Goal: Task Accomplishment & Management: Manage account settings

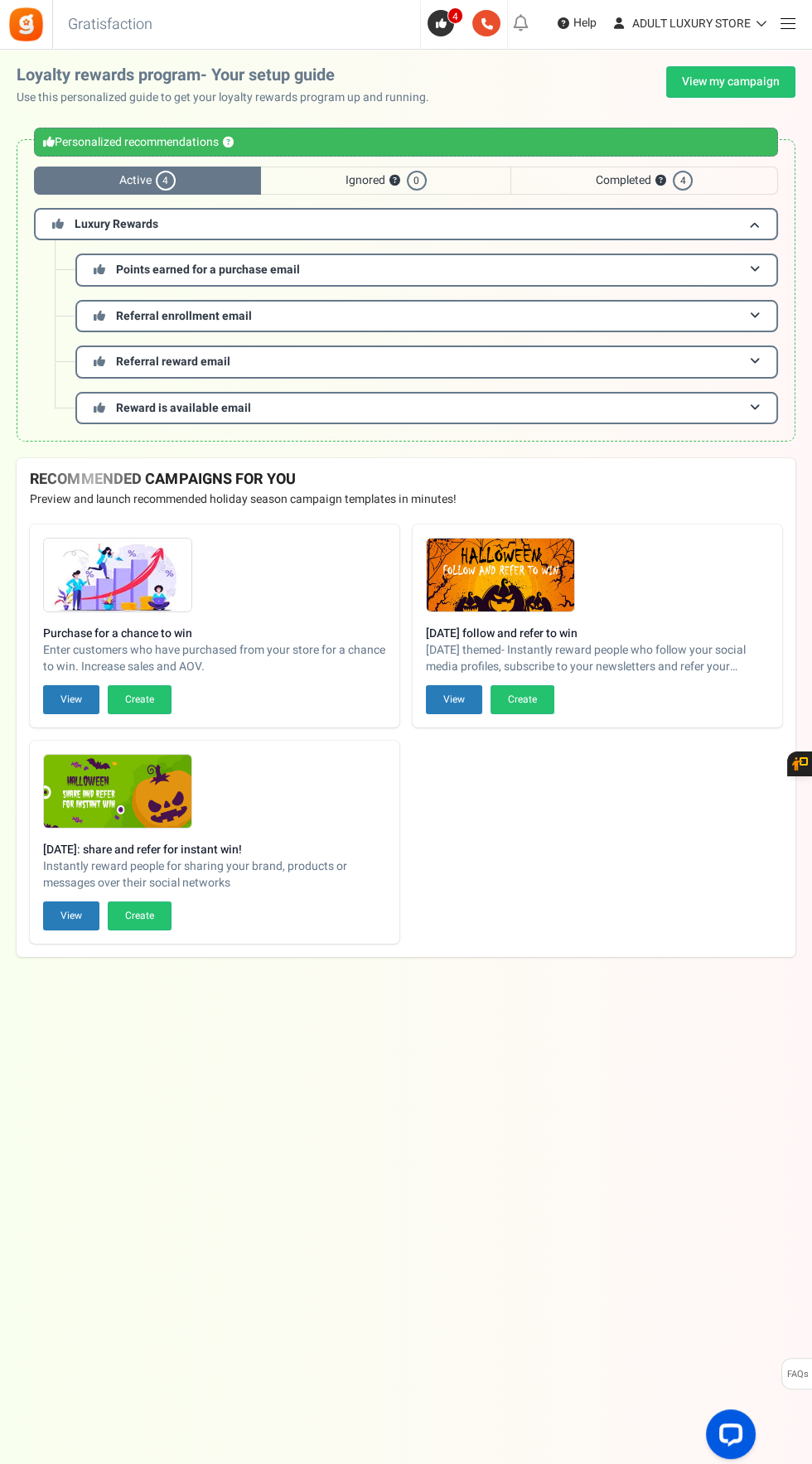
click at [787, 24] on span at bounding box center [788, 23] width 15 height 1
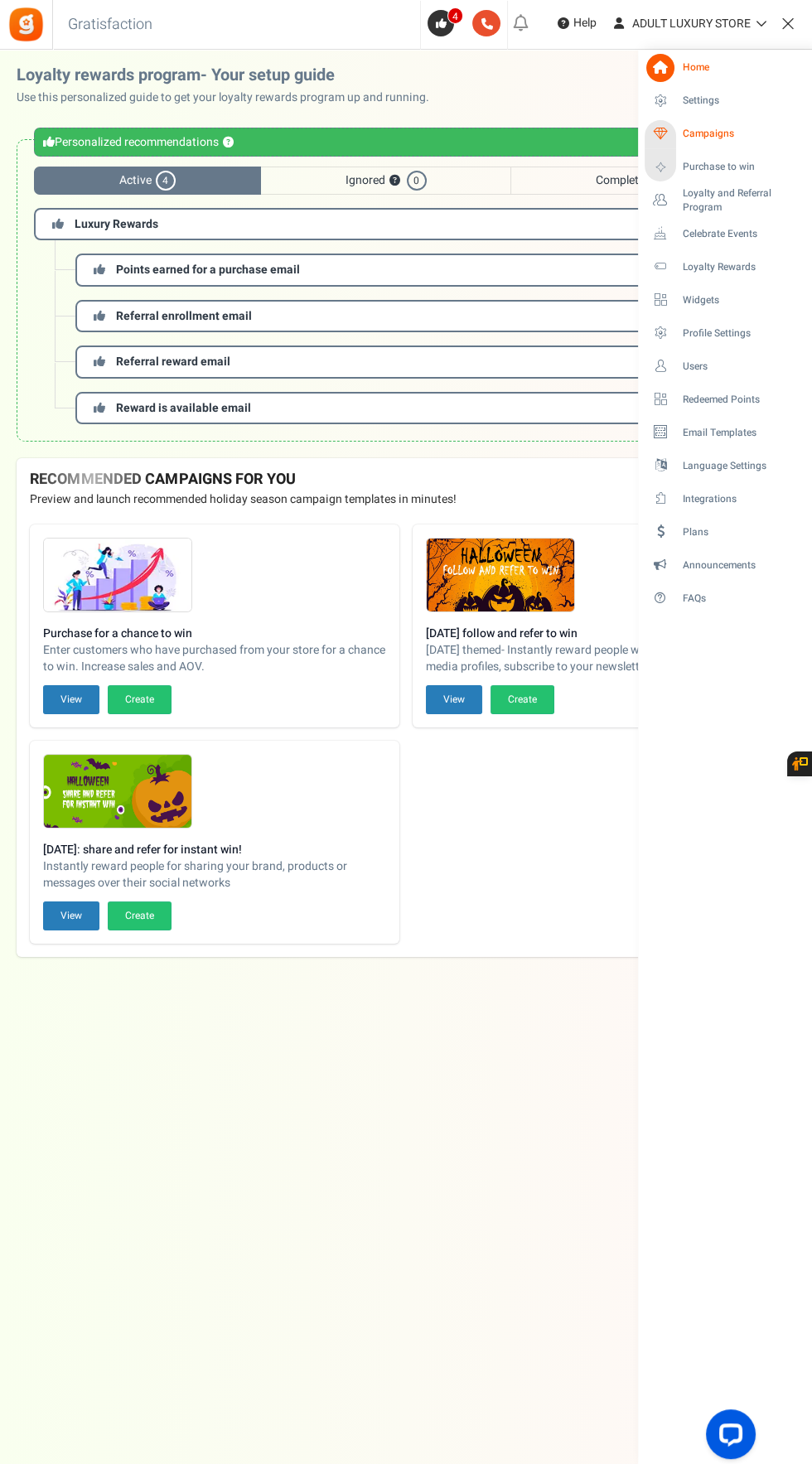
click at [742, 147] on link "Campaigns" at bounding box center [725, 134] width 160 height 28
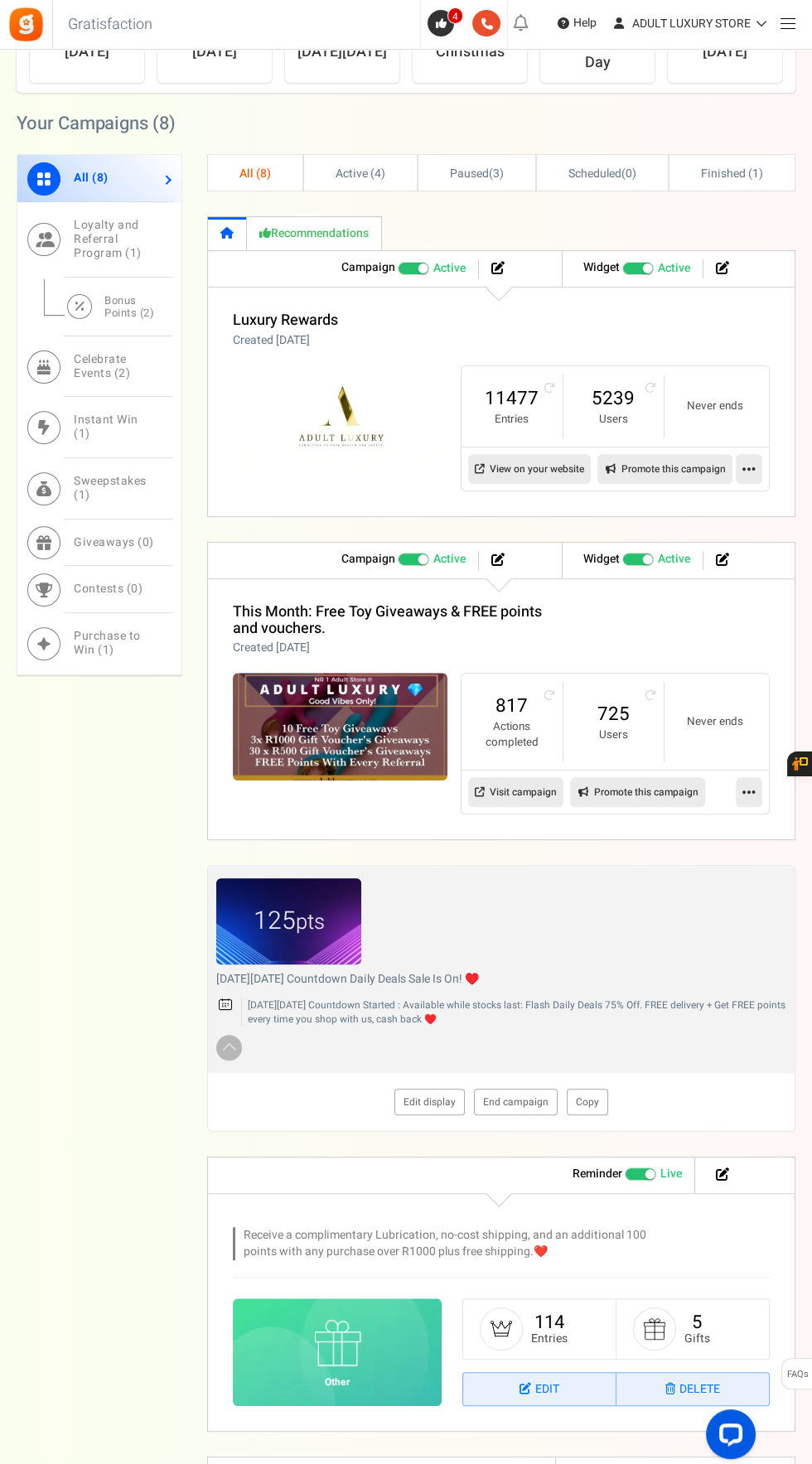
scroll to position [770, 0]
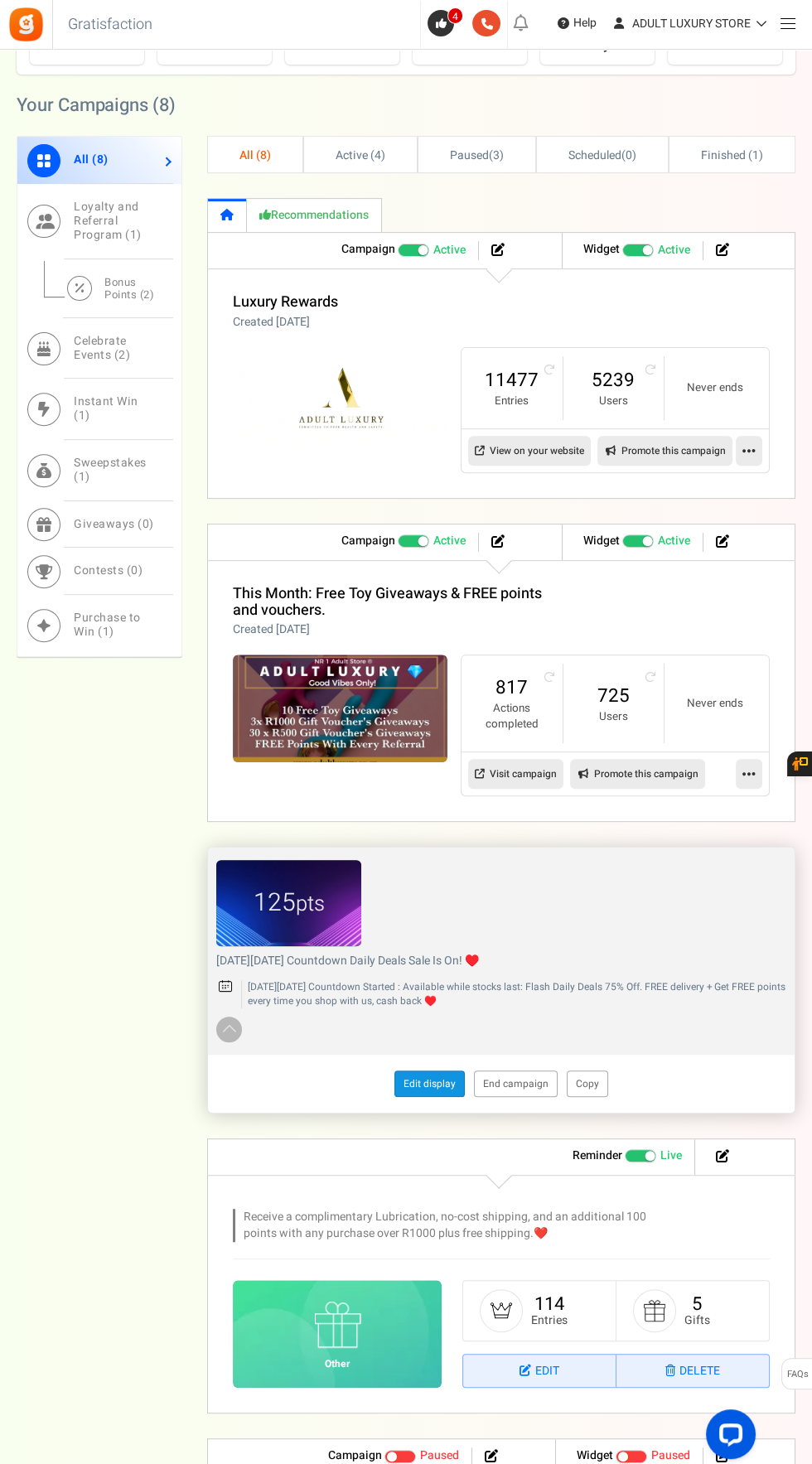
click at [428, 1076] on link "Edit display" at bounding box center [430, 1083] width 70 height 26
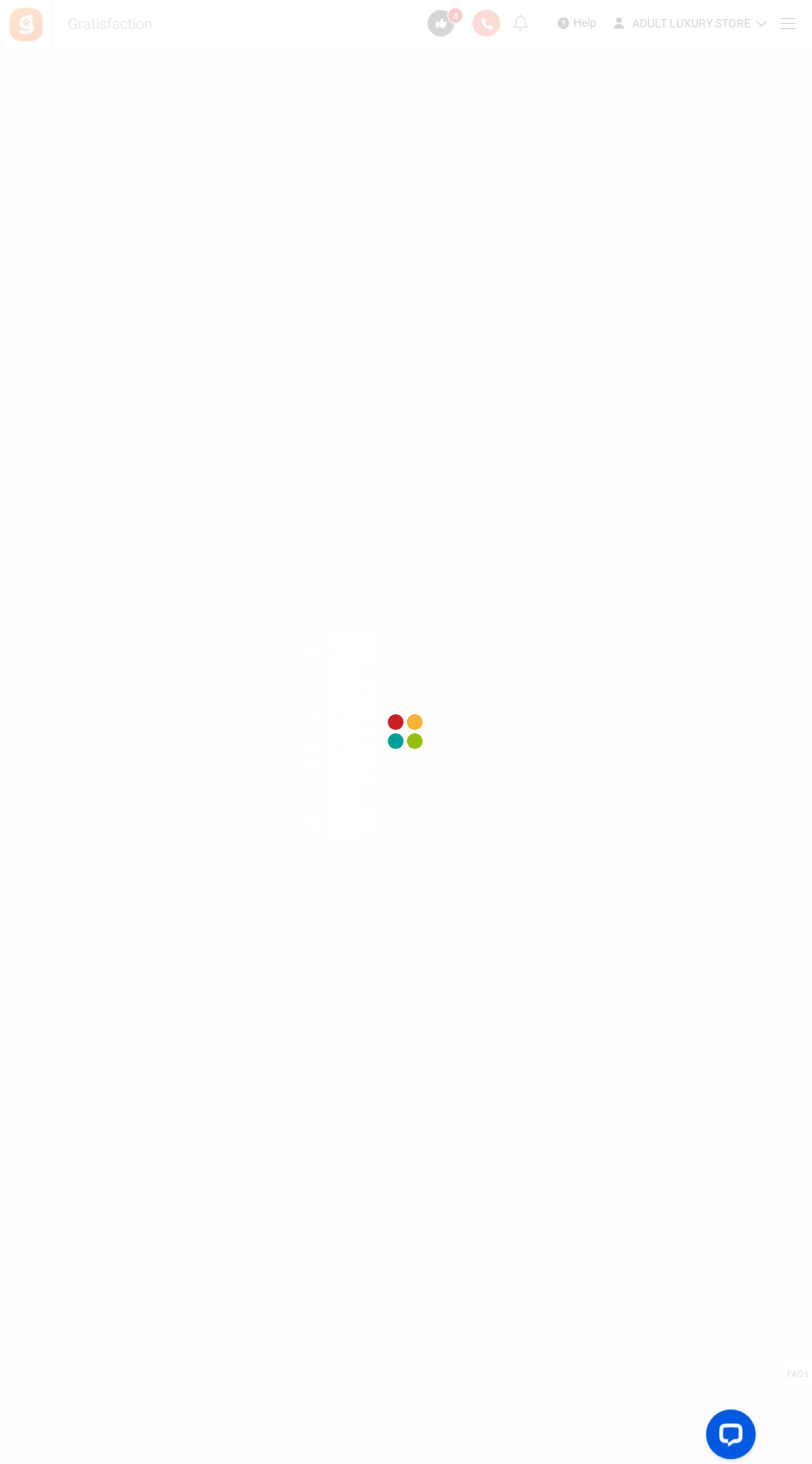
scroll to position [126, 0]
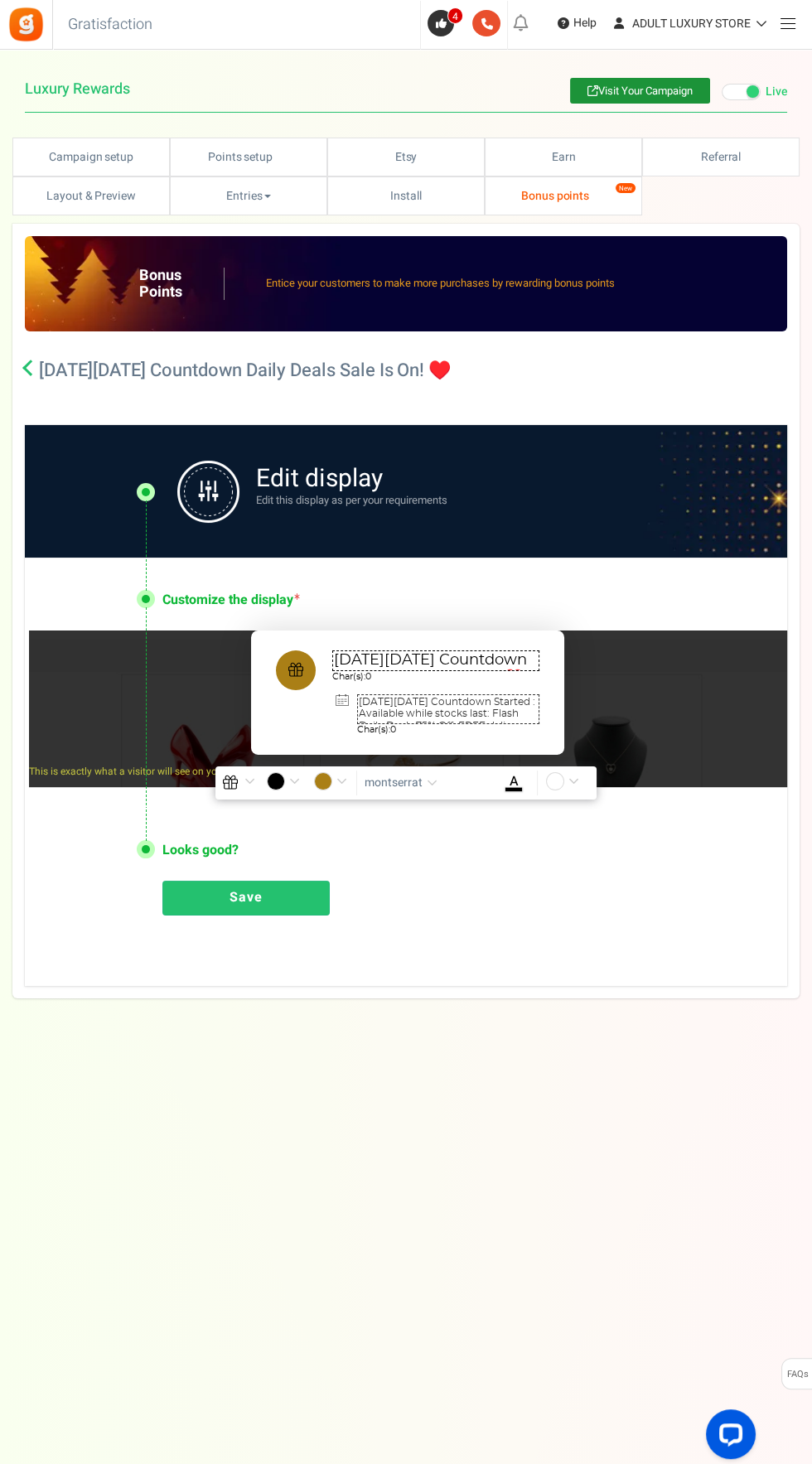
type textarea "[DATE][DATE] Countdown Daily Deals Sale Is On! ♥️"
type textarea "[DATE][DATE] Countdown Started : Available while stocks last: Flash Daily Deals…"
type input "#aa7f16"
click at [431, 663] on textarea "[DATE][DATE] Countdown Daily Deals Sale Is On! ♥️" at bounding box center [435, 660] width 207 height 21
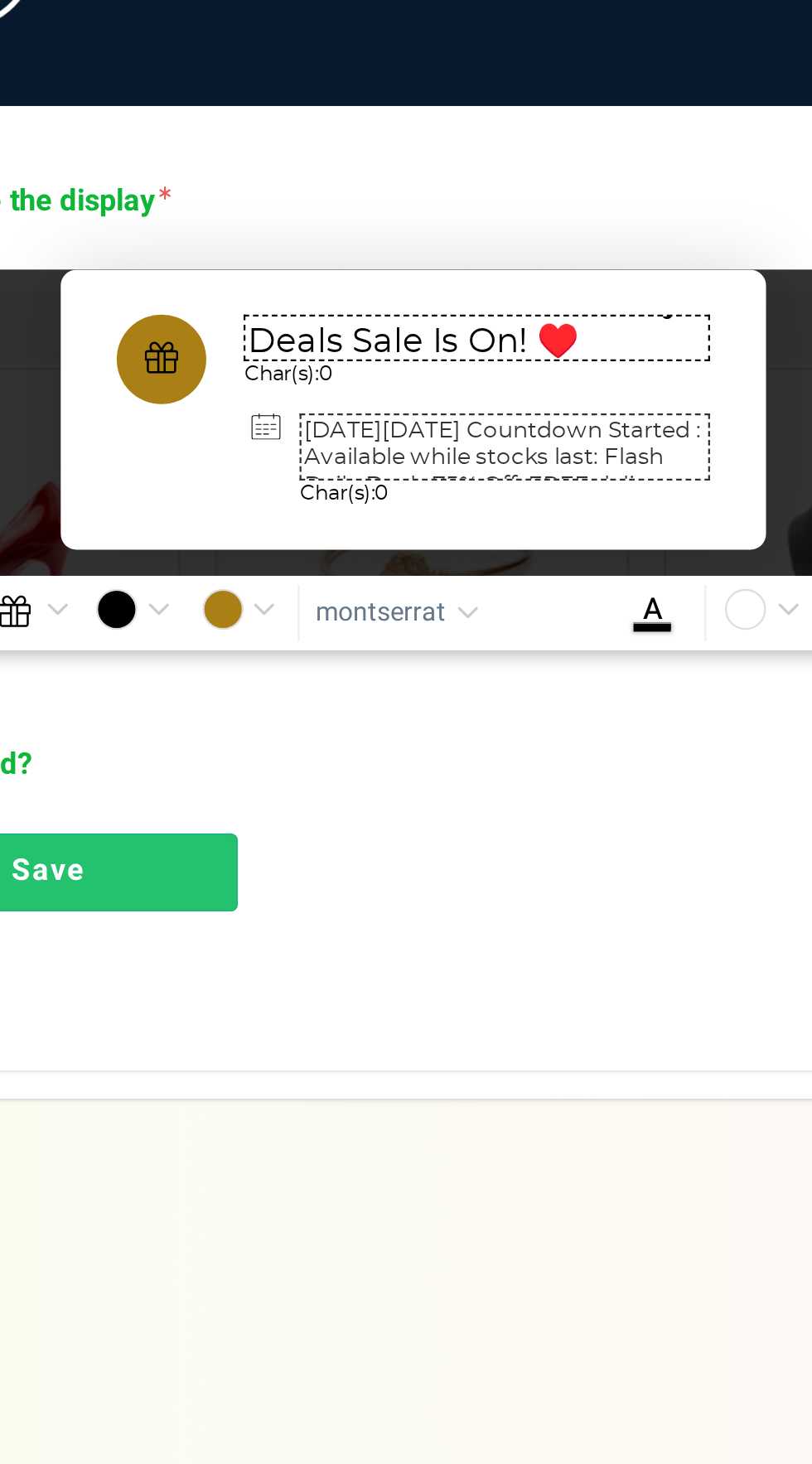
scroll to position [2, 0]
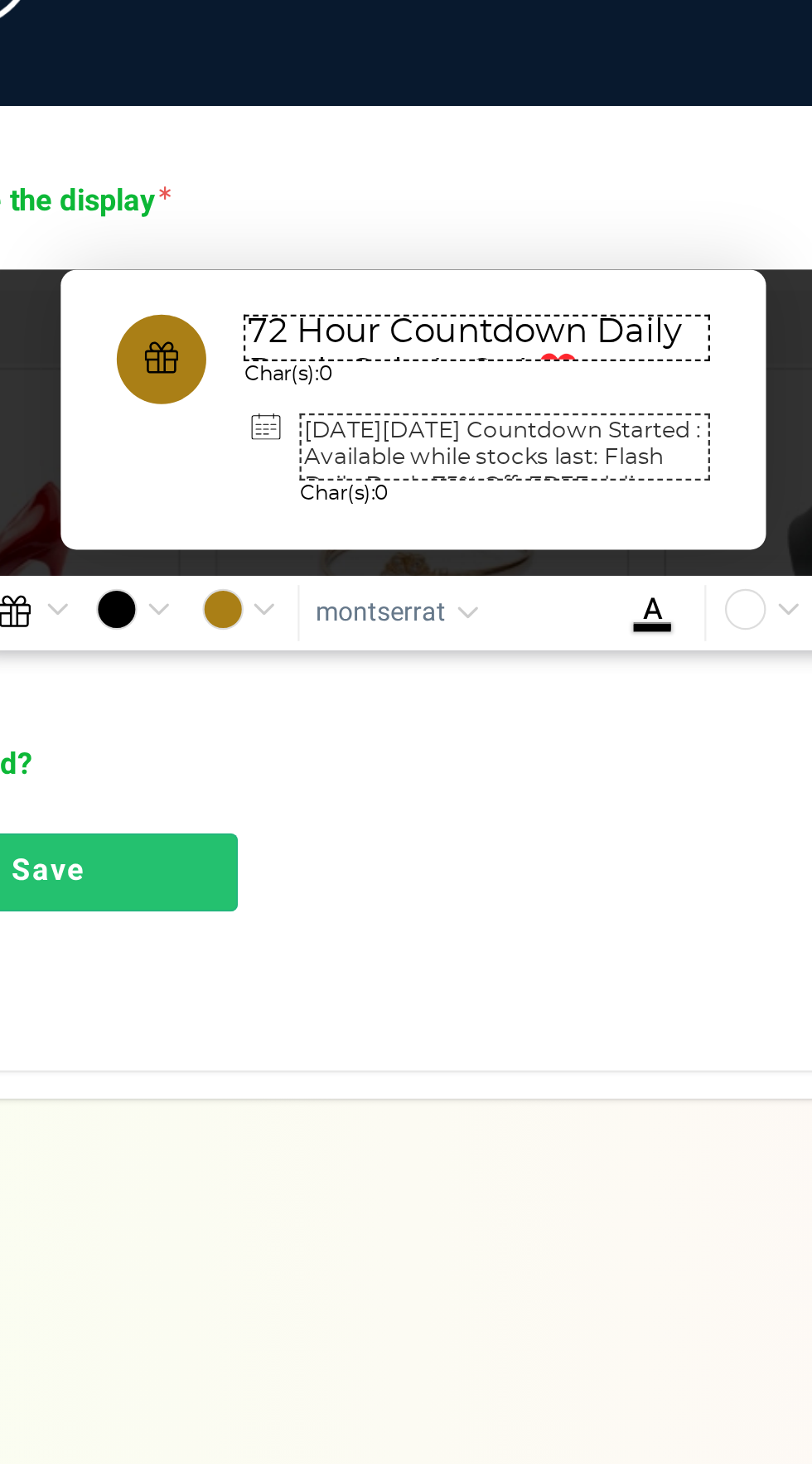
click at [491, 656] on textarea "72 Hour Countdown Daily Deals Sale Is On! ♥️" at bounding box center [435, 660] width 207 height 21
click at [491, 661] on textarea "72 Hour Flash Deals Sale Is On! ♥️" at bounding box center [435, 660] width 207 height 21
click at [486, 662] on textarea "72 Hour Flash Deals Sale Is On! ♥️" at bounding box center [435, 660] width 207 height 21
click at [353, 650] on textarea "72 Hour Flash Sale Is On! ♥️" at bounding box center [435, 660] width 207 height 21
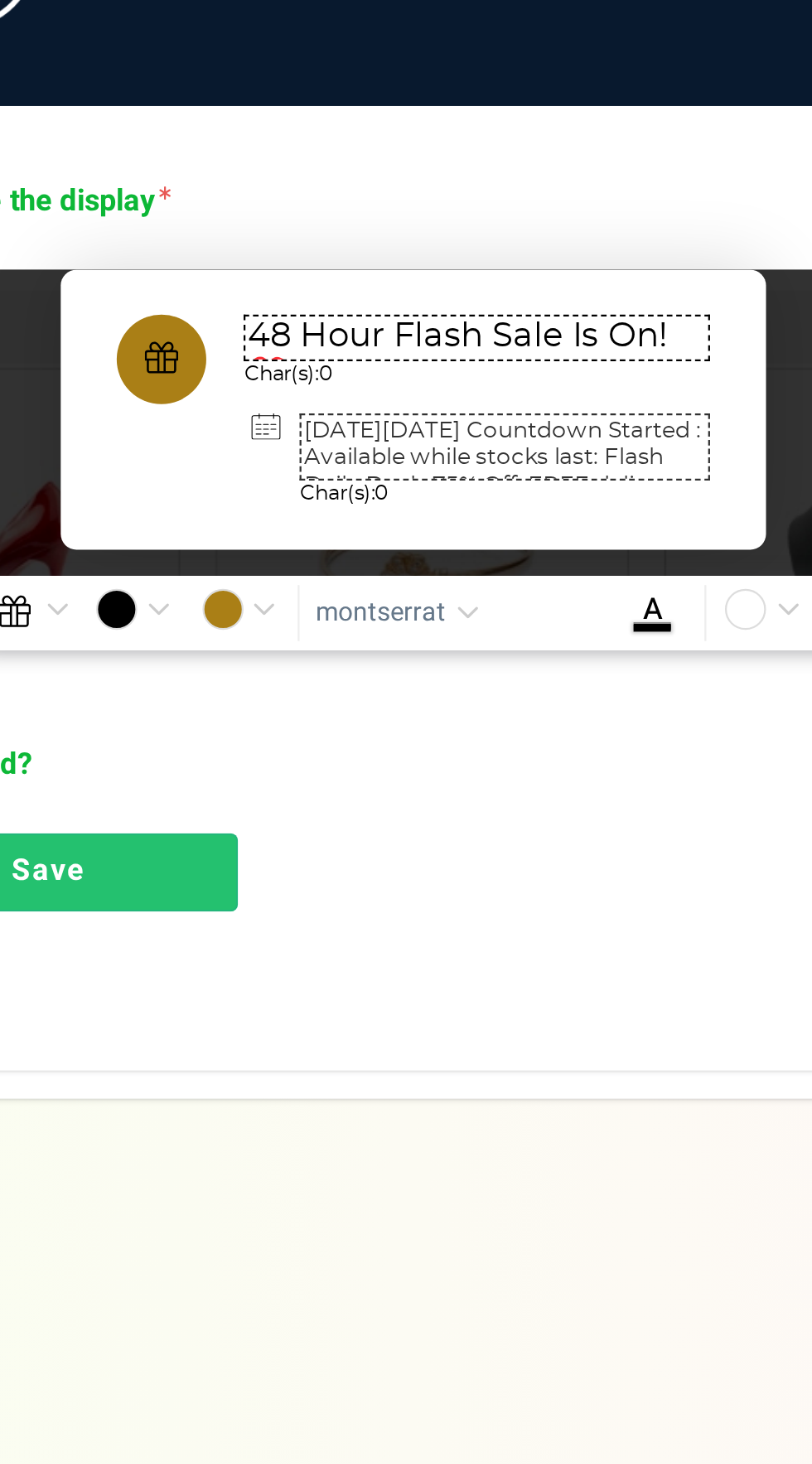
click at [531, 659] on textarea "48 Hour Flash Sale Is On! ♥️" at bounding box center [435, 660] width 207 height 21
paste textarea "-hour Flash Sale Is On! Up to"
type textarea "48-hour Flash Sale Is On! Up to 75% off♥️"
click at [420, 703] on textarea "[DATE][DATE] Countdown Started : Available while stocks last: Flash Daily Deals…" at bounding box center [448, 709] width 183 height 30
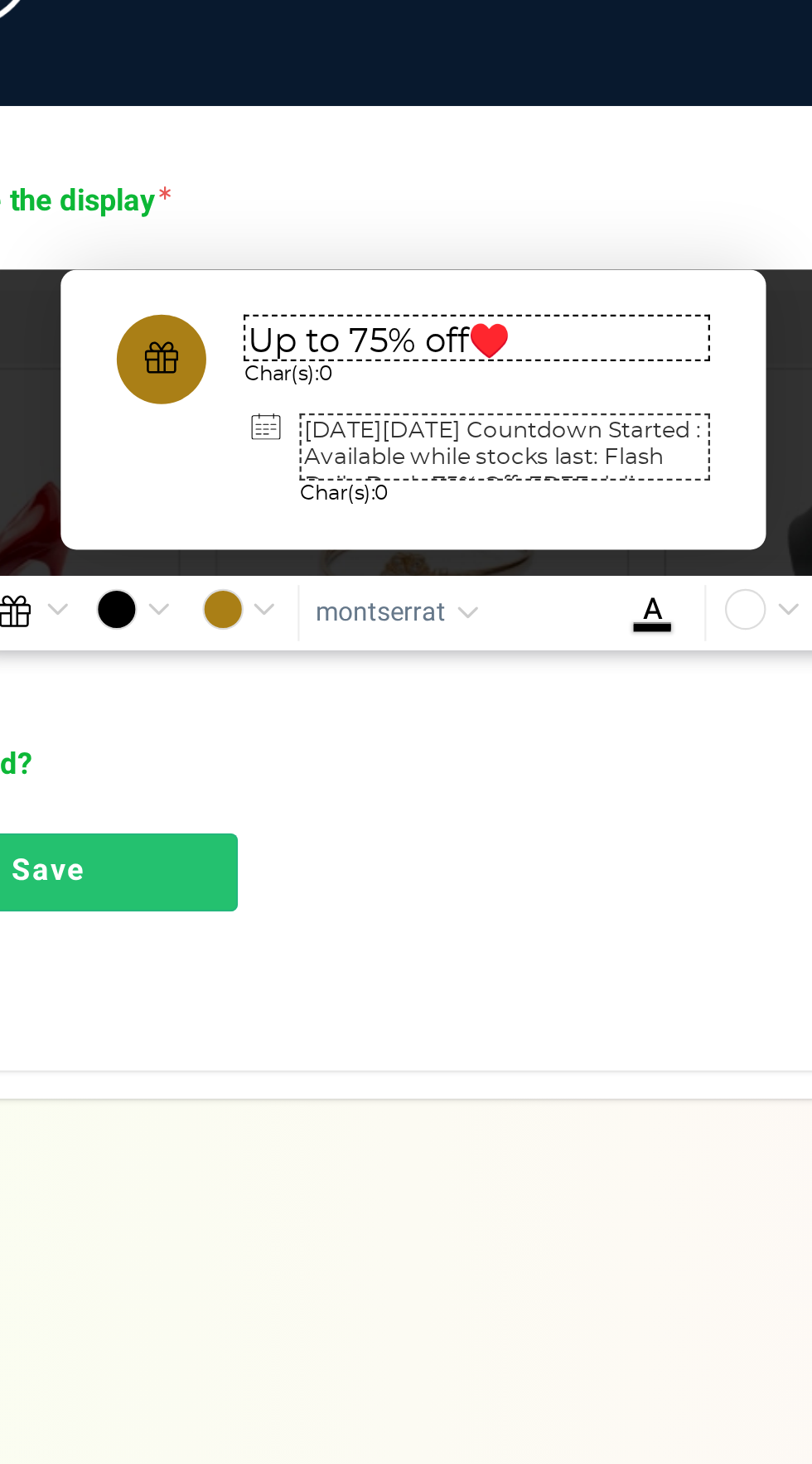
click at [521, 700] on textarea "[DATE][DATE] Countdown Started : Available while stocks last: Flash Daily Deals…" at bounding box center [448, 709] width 183 height 30
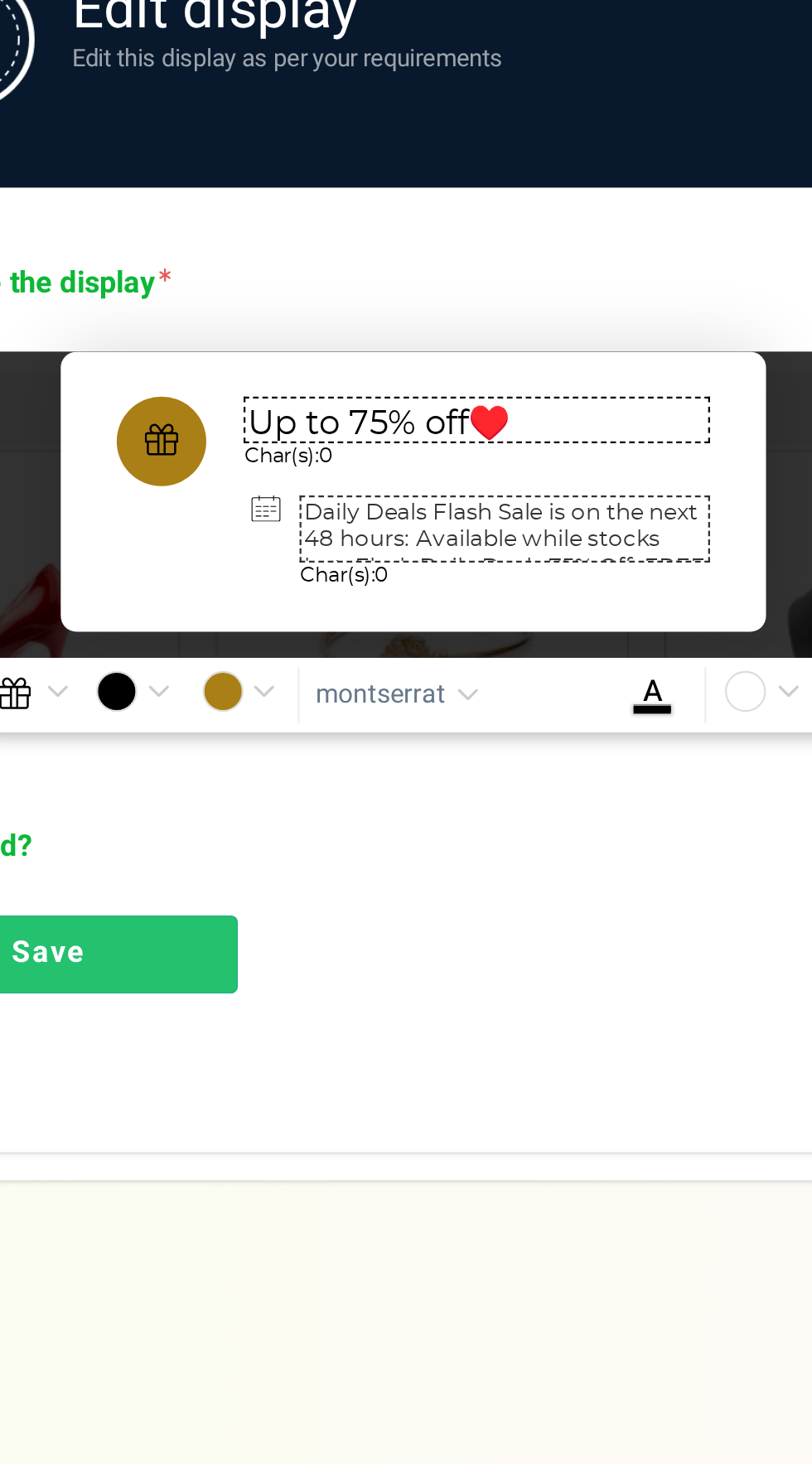
scroll to position [0, 0]
click at [489, 706] on textarea "Daily Deals Flash Sale is on the next 48 : Available while stocks last: Flash D…" at bounding box center [448, 709] width 183 height 30
paste textarea "Adult Luxury's Flash Sale. The next 48 hours. Deals up to 75% o"
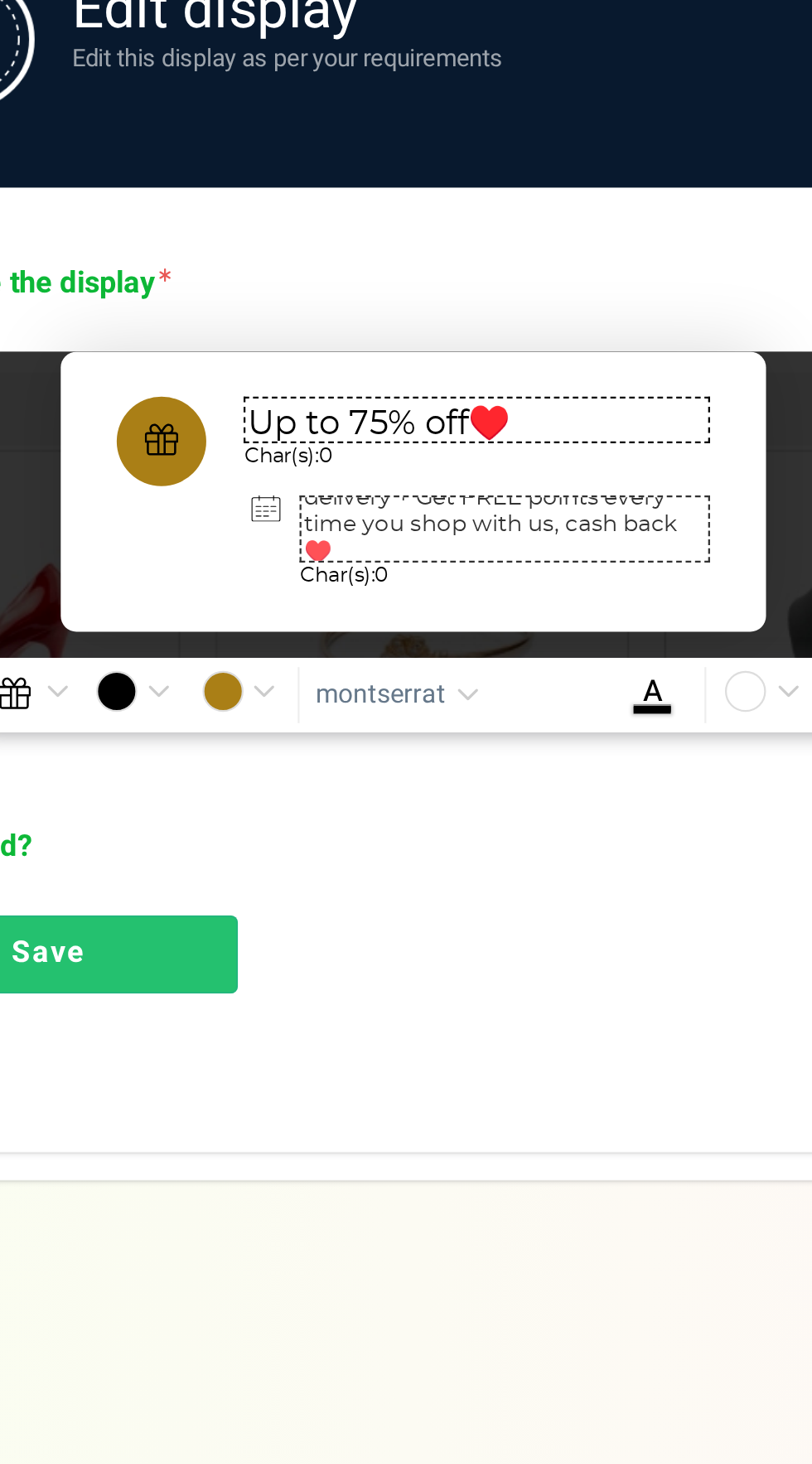
type textarea "Adult Luxury's Flash Sale. The next 48 hours. Deals up to 75% off. FREE deliver…"
click at [263, 890] on link "Save" at bounding box center [246, 897] width 167 height 35
